Goal: Information Seeking & Learning: Learn about a topic

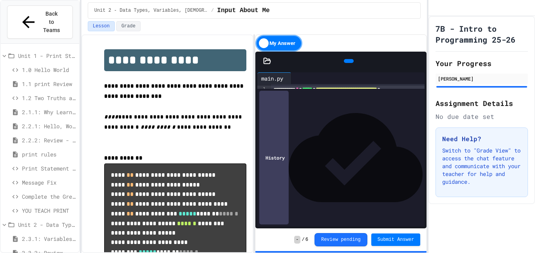
scroll to position [97, 0]
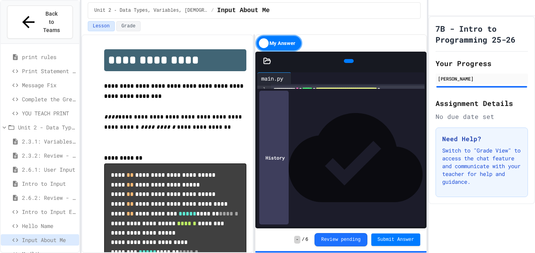
click at [41, 249] on div "Madlibs" at bounding box center [40, 254] width 78 height 11
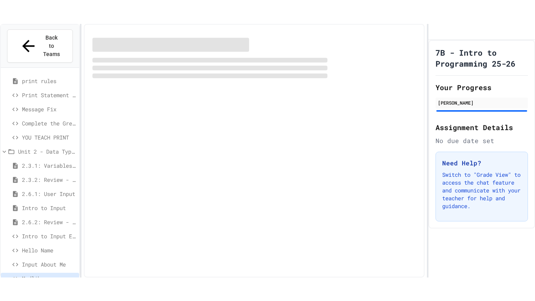
scroll to position [91, 0]
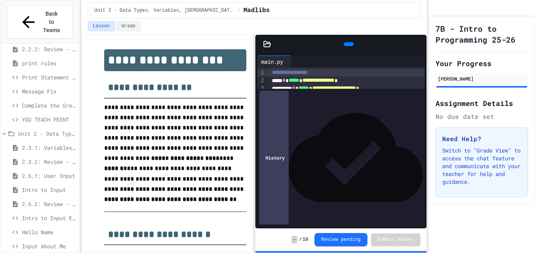
click at [419, 44] on icon at bounding box center [419, 44] width 0 height 0
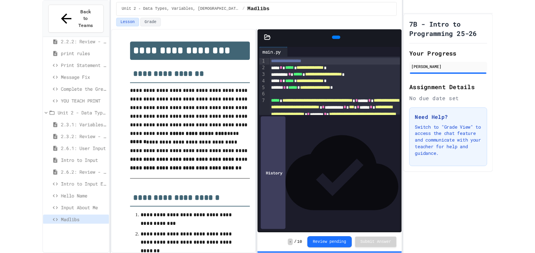
scroll to position [50, 0]
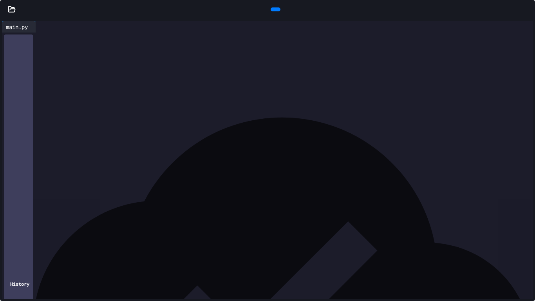
click at [274, 9] on icon at bounding box center [274, 9] width 0 height 0
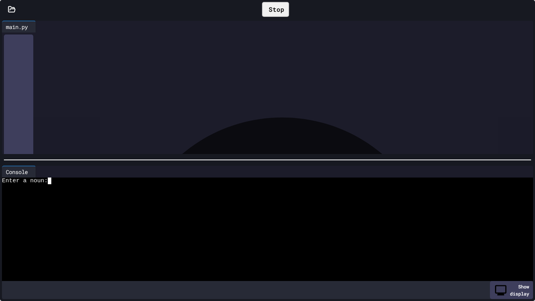
click at [114, 192] on div at bounding box center [264, 194] width 525 height 7
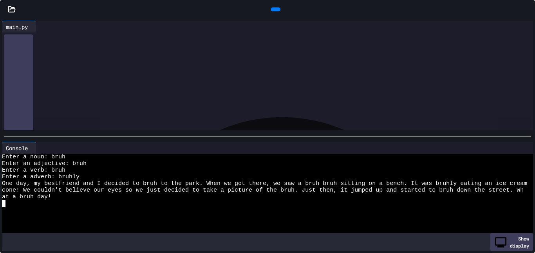
scroll to position [27, 0]
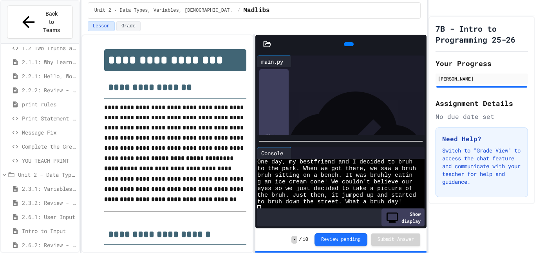
click at [49, 227] on span "Intro to Input" at bounding box center [49, 231] width 54 height 8
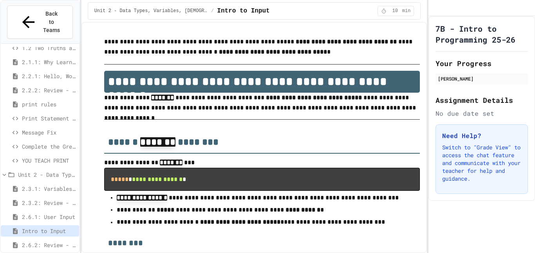
click at [49, 213] on span "2.6.1: User Input" at bounding box center [49, 217] width 54 height 8
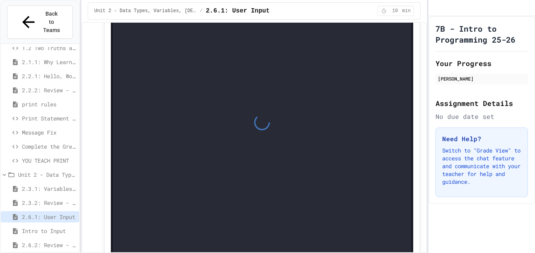
scroll to position [1983, 0]
